Goal: Task Accomplishment & Management: Use online tool/utility

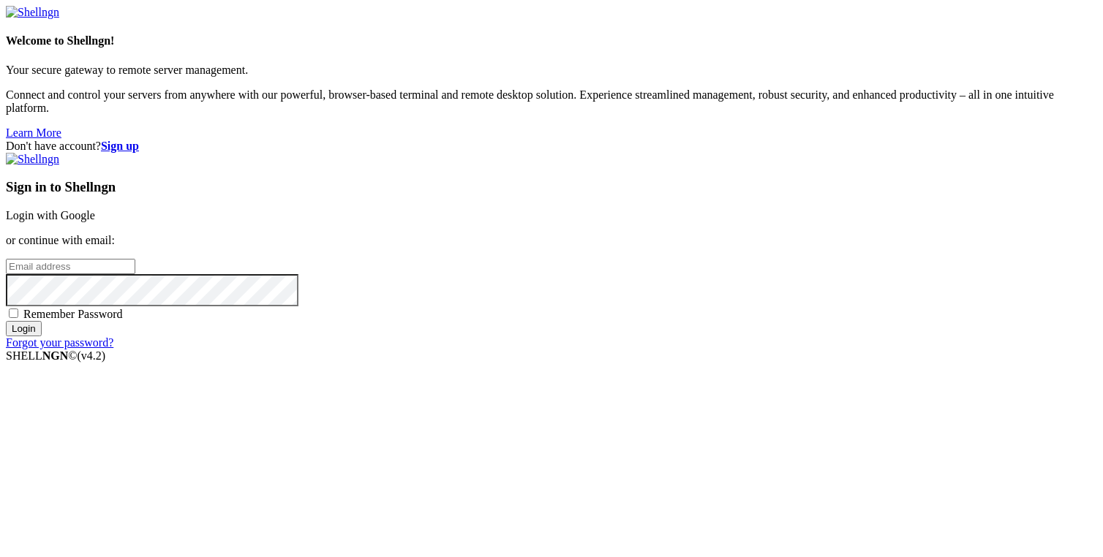
type input "[PERSON_NAME][EMAIL_ADDRESS][DOMAIN_NAME]"
click at [123, 320] on span "Remember Password" at bounding box center [72, 314] width 99 height 12
click at [18, 318] on input "Remember Password" at bounding box center [14, 314] width 10 height 10
checkbox input "true"
click at [732, 350] on div "Sign in to Shellngn Login with Google or continue with email: [PERSON_NAME][EMA…" at bounding box center [551, 251] width 1091 height 197
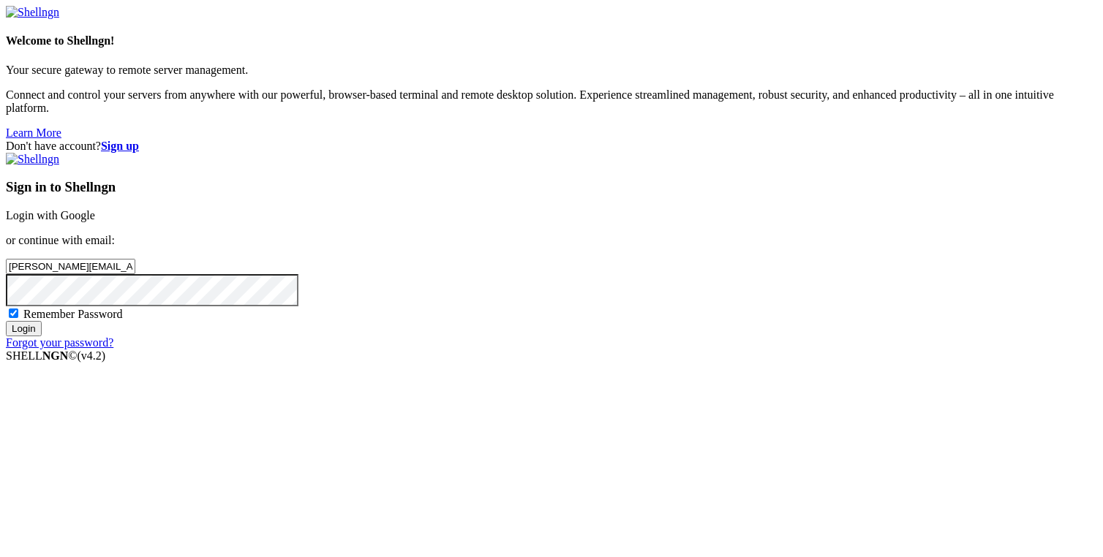
click at [42, 336] on input "Login" at bounding box center [24, 328] width 36 height 15
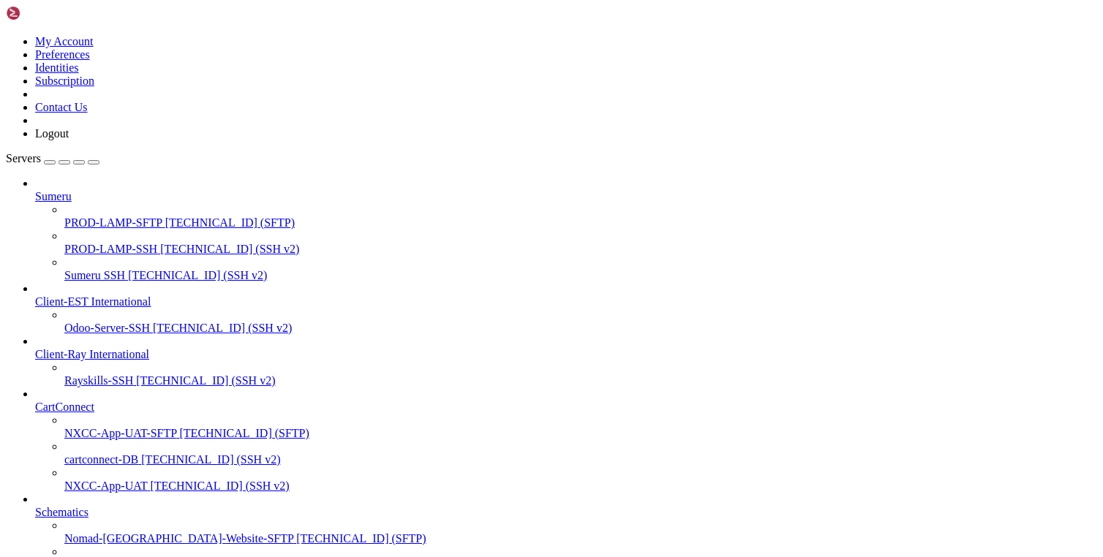
scroll to position [769, 0]
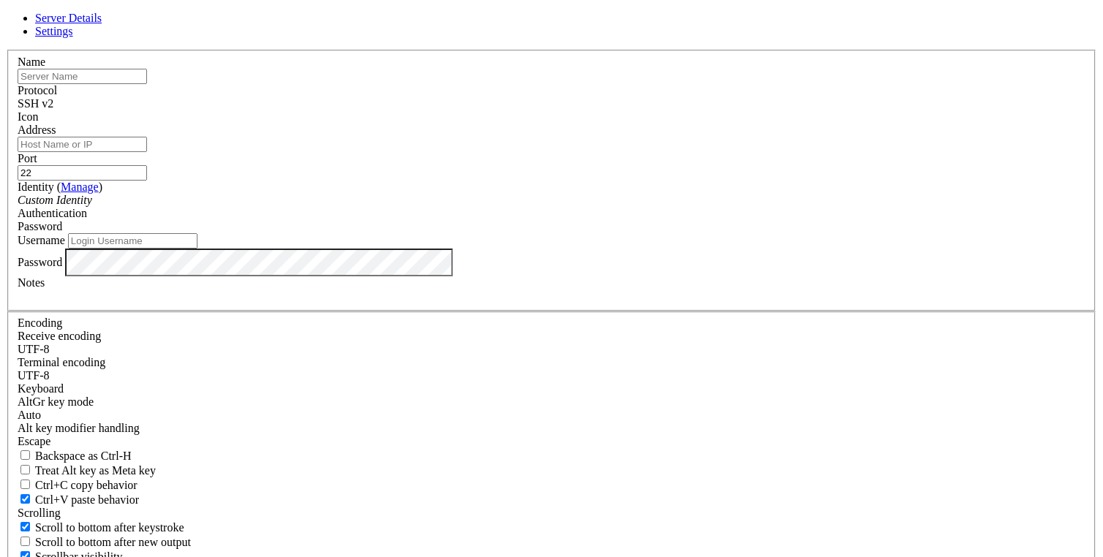
type input "[PERSON_NAME][EMAIL_ADDRESS][DOMAIN_NAME]"
paste input "[DOMAIN_NAME]"
type input "[DOMAIN_NAME]"
click at [147, 152] on input "Address" at bounding box center [82, 144] width 129 height 15
paste input "[TECHNICAL_ID]"
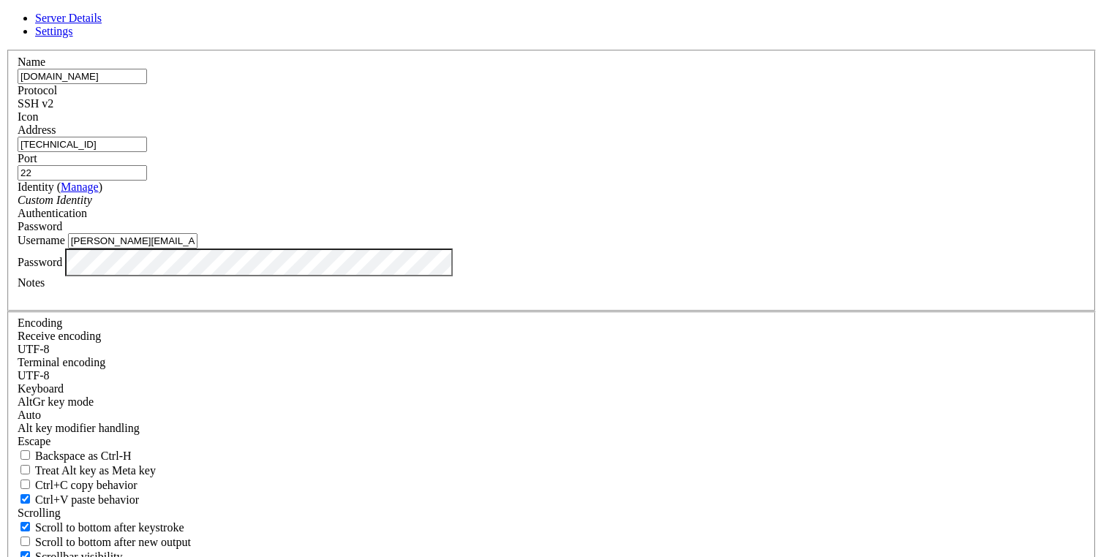
type input "[TECHNICAL_ID]"
click at [197, 249] on input "[PERSON_NAME][EMAIL_ADDRESS][DOMAIN_NAME]" at bounding box center [132, 240] width 129 height 15
type input "ubuntu"
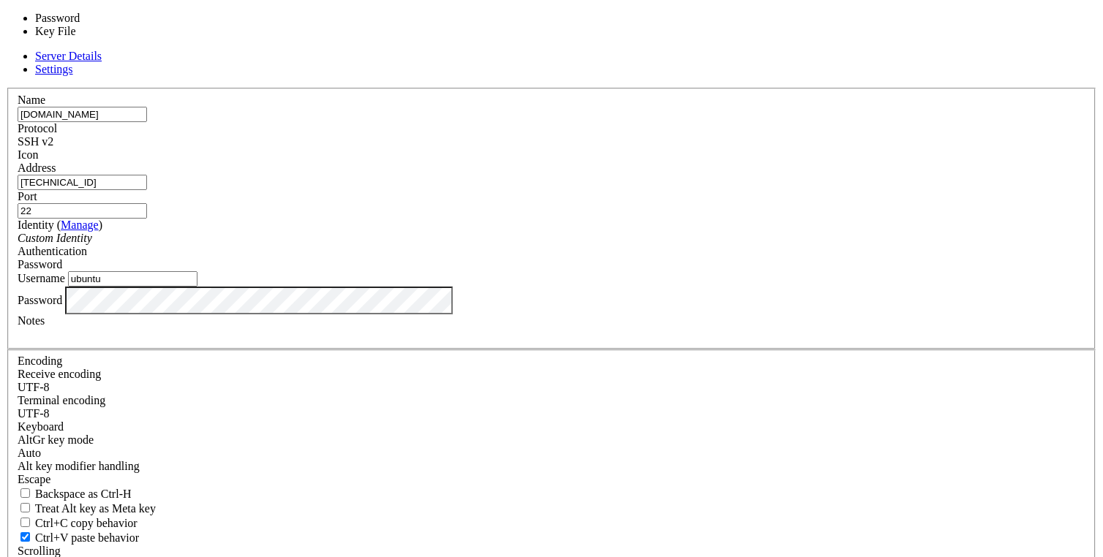
click at [722, 259] on div "Password" at bounding box center [552, 264] width 1068 height 13
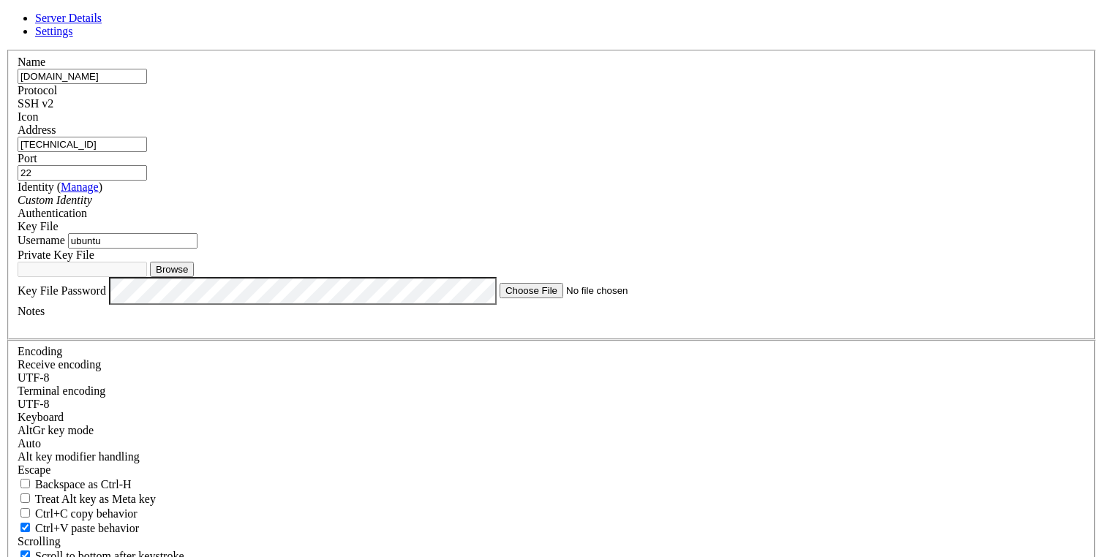
click at [194, 277] on button "Browse" at bounding box center [172, 269] width 44 height 15
type input "amis.schematics-me.com.pem"
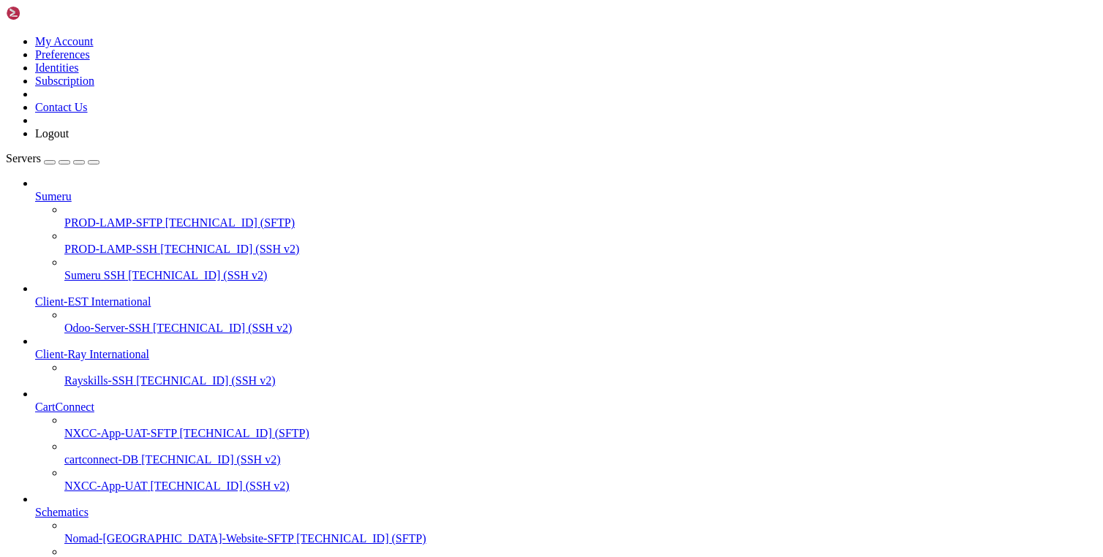
scroll to position [808, 0]
